Goal: Task Accomplishment & Management: Use online tool/utility

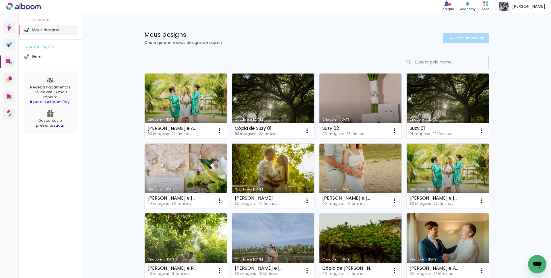
click at [454, 34] on paper-button "Criar um design" at bounding box center [466, 38] width 45 height 10
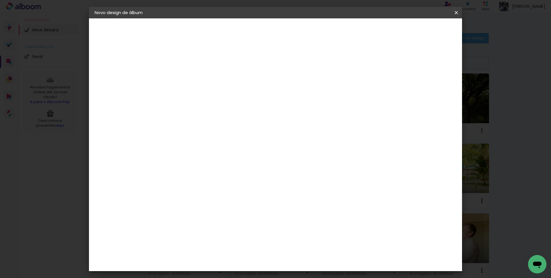
click at [189, 77] on input at bounding box center [189, 77] width 0 height 9
type input "[PERSON_NAME] e [PERSON_NAME]"
type paper-input "[PERSON_NAME] e [PERSON_NAME]"
click at [248, 34] on paper-button "Avançar" at bounding box center [233, 31] width 28 height 10
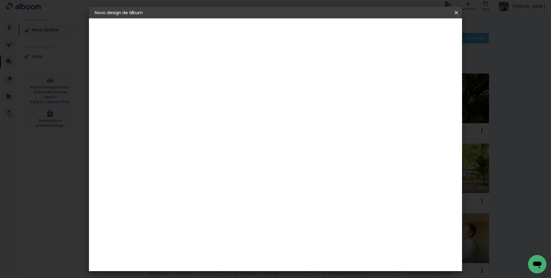
click at [224, 226] on paper-item "Conceitual Álbuns" at bounding box center [203, 233] width 62 height 15
click at [0, 0] on slot "Avançar" at bounding box center [0, 0] width 0 height 0
click at [227, 166] on span "25 × 30" at bounding box center [214, 172] width 27 height 12
click at [0, 0] on slot "Avançar" at bounding box center [0, 0] width 0 height 0
click at [421, 28] on span "Iniciar design" at bounding box center [408, 30] width 26 height 4
